Goal: Purchase product/service

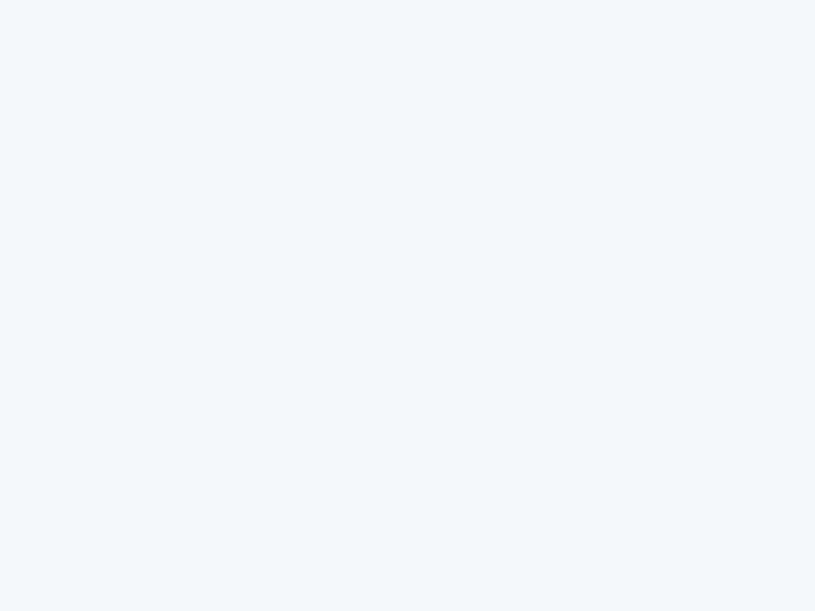
click at [407, 306] on div at bounding box center [407, 305] width 815 height 611
